Goal: Information Seeking & Learning: Understand process/instructions

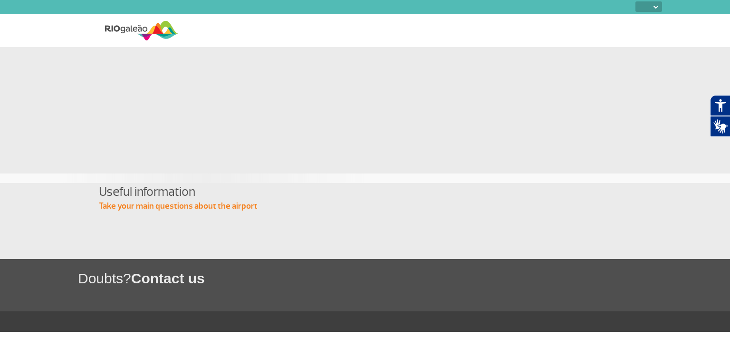
select select
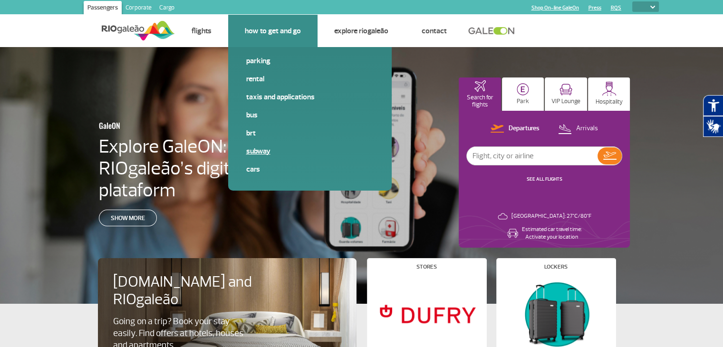
click at [264, 150] on link "Subway" at bounding box center [309, 151] width 127 height 10
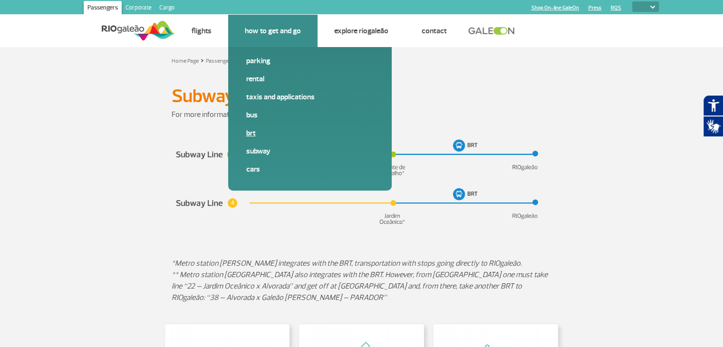
click at [252, 134] on link "BRT" at bounding box center [309, 133] width 127 height 10
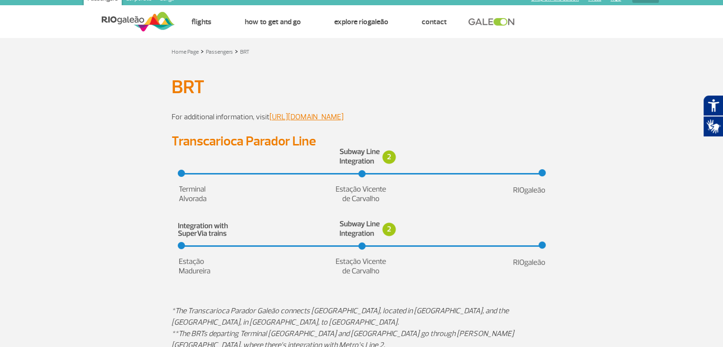
scroll to position [5, 0]
